Goal: Transaction & Acquisition: Book appointment/travel/reservation

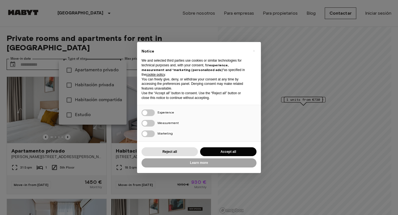
click at [224, 151] on button "Accept all" at bounding box center [228, 151] width 56 height 9
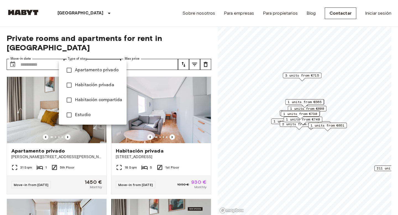
drag, startPoint x: 333, startPoint y: 111, endPoint x: 322, endPoint y: 142, distance: 33.2
click at [322, 143] on div at bounding box center [199, 107] width 398 height 215
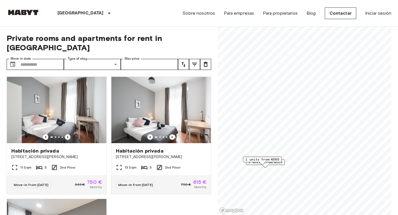
click at [271, 159] on span "1 units from €565" at bounding box center [262, 159] width 34 height 5
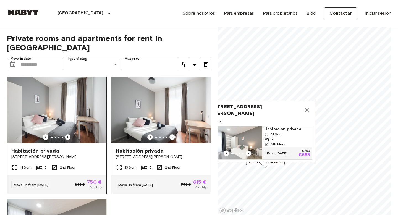
click at [69, 134] on icon "Previous image" at bounding box center [68, 137] width 6 height 6
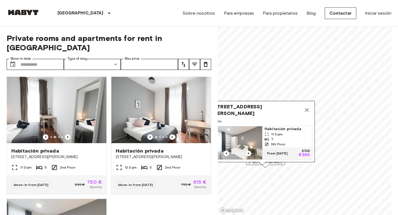
click at [253, 105] on span "Calle Carranza 10 5Izq, 28004 Madrid, ESP" at bounding box center [256, 109] width 89 height 13
click at [268, 104] on span "Calle Carranza 10 5Izq, 28004 Madrid, ESP" at bounding box center [256, 109] width 89 height 13
click at [283, 144] on span "5th Floor" at bounding box center [278, 144] width 14 height 5
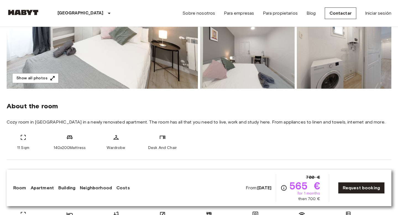
scroll to position [169, 0]
